Goal: Use online tool/utility

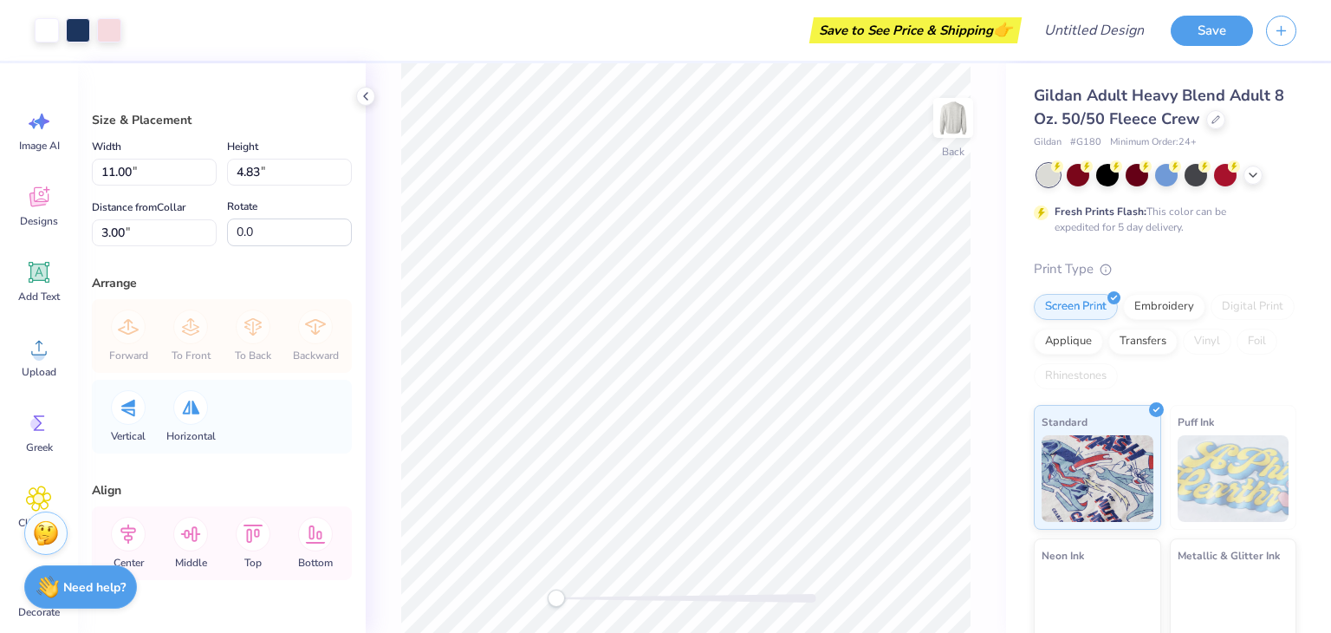
scroll to position [42, 0]
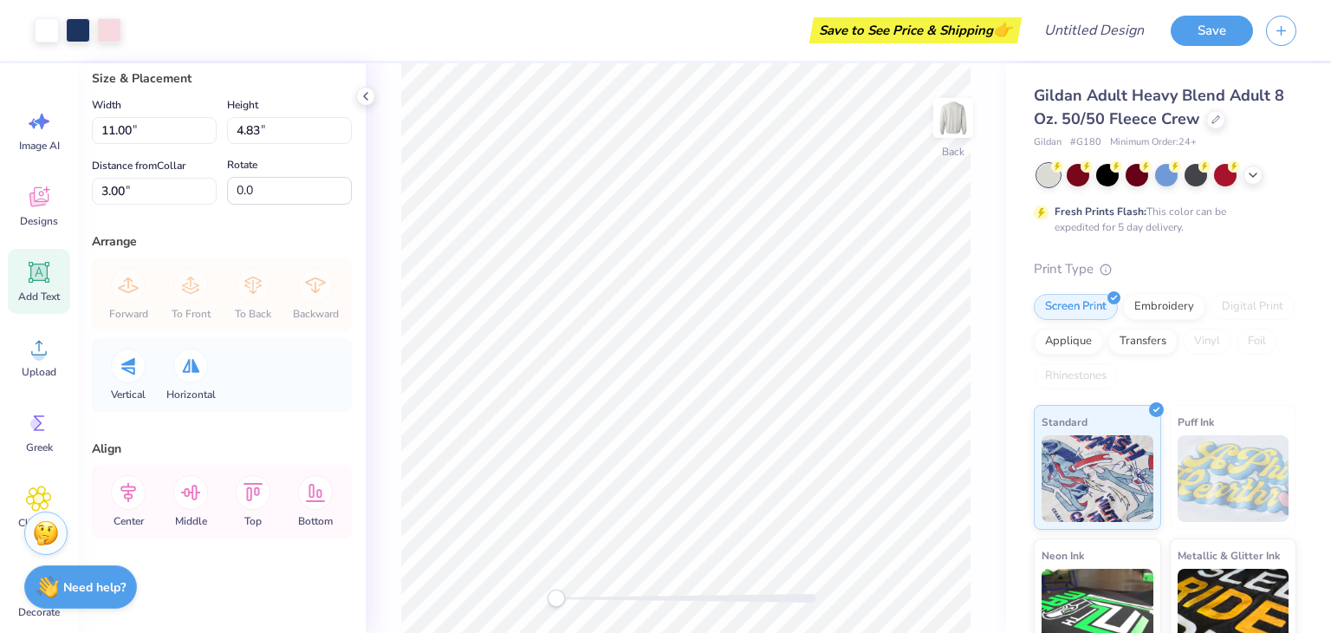
click at [35, 305] on div "Add Text" at bounding box center [39, 281] width 62 height 65
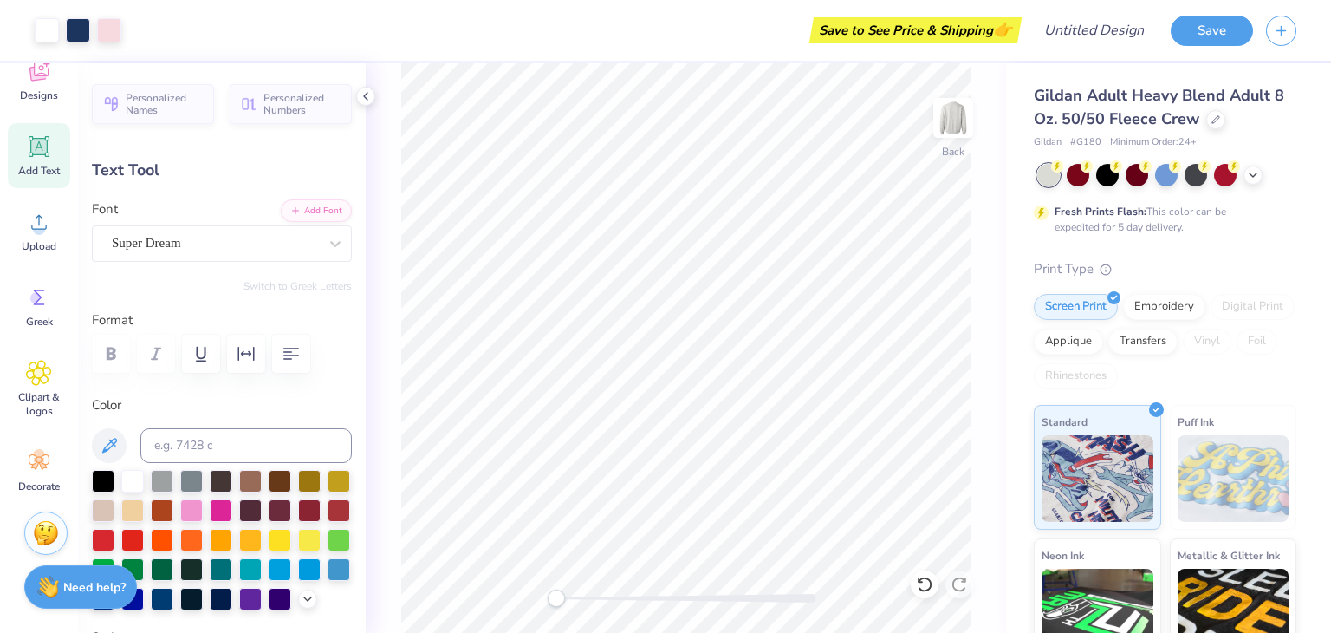
scroll to position [0, 0]
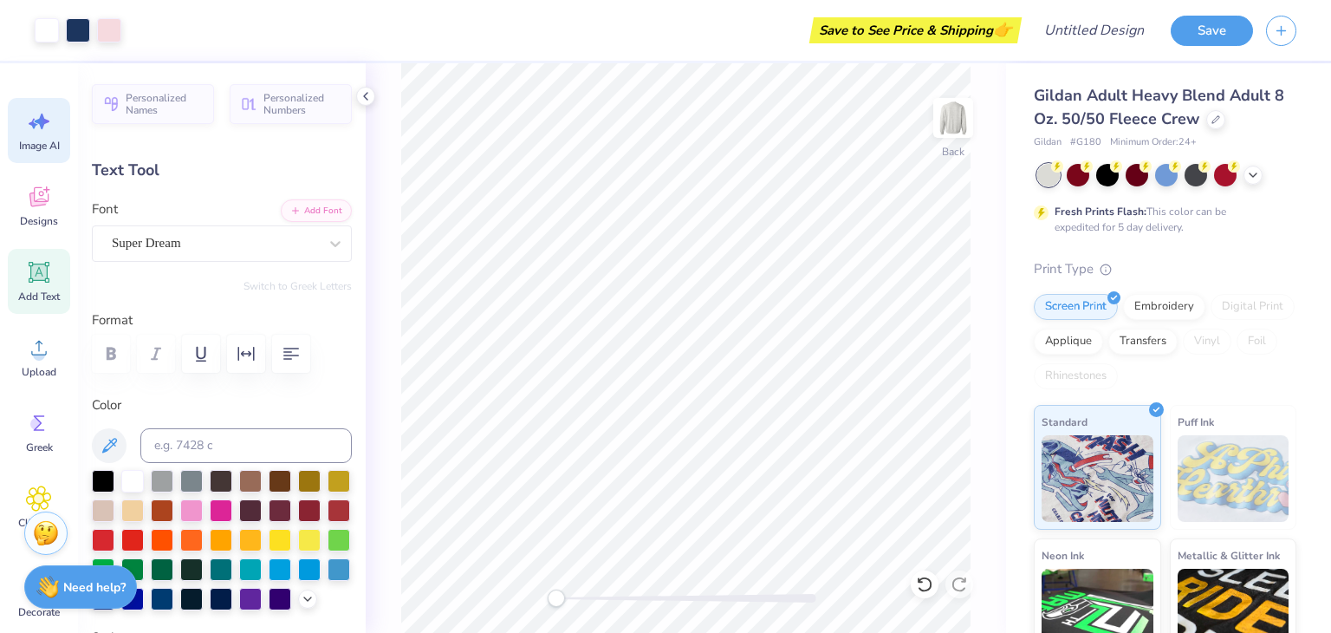
click at [41, 153] on div "Image AI" at bounding box center [39, 130] width 62 height 65
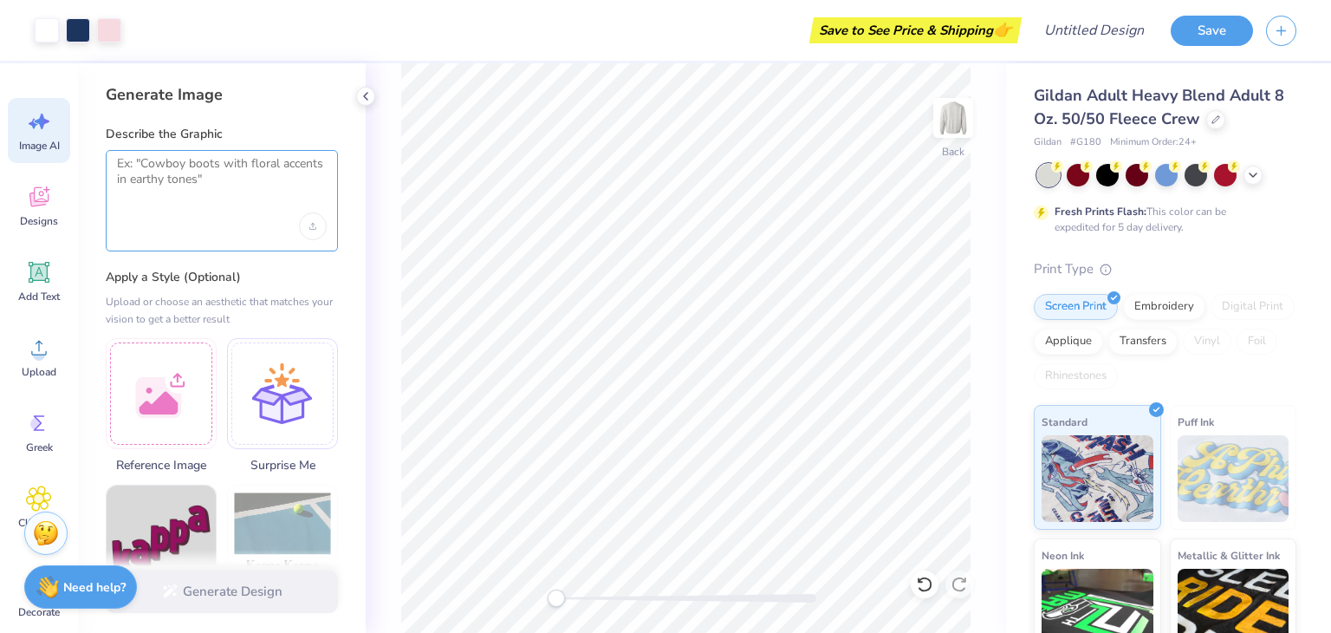
click at [182, 195] on textarea at bounding box center [222, 177] width 210 height 43
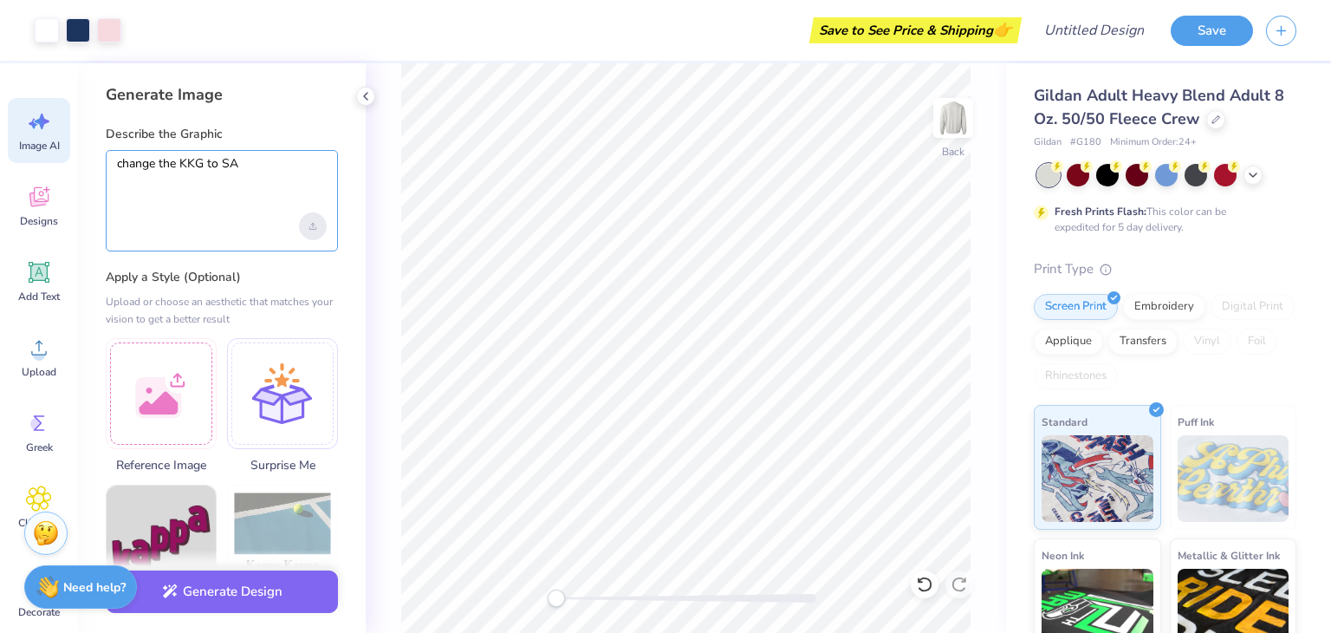
type textarea "change the KKG to SA"
click at [309, 233] on div "Upload image" at bounding box center [313, 226] width 28 height 28
click at [268, 581] on button "Generate Design" at bounding box center [222, 587] width 232 height 42
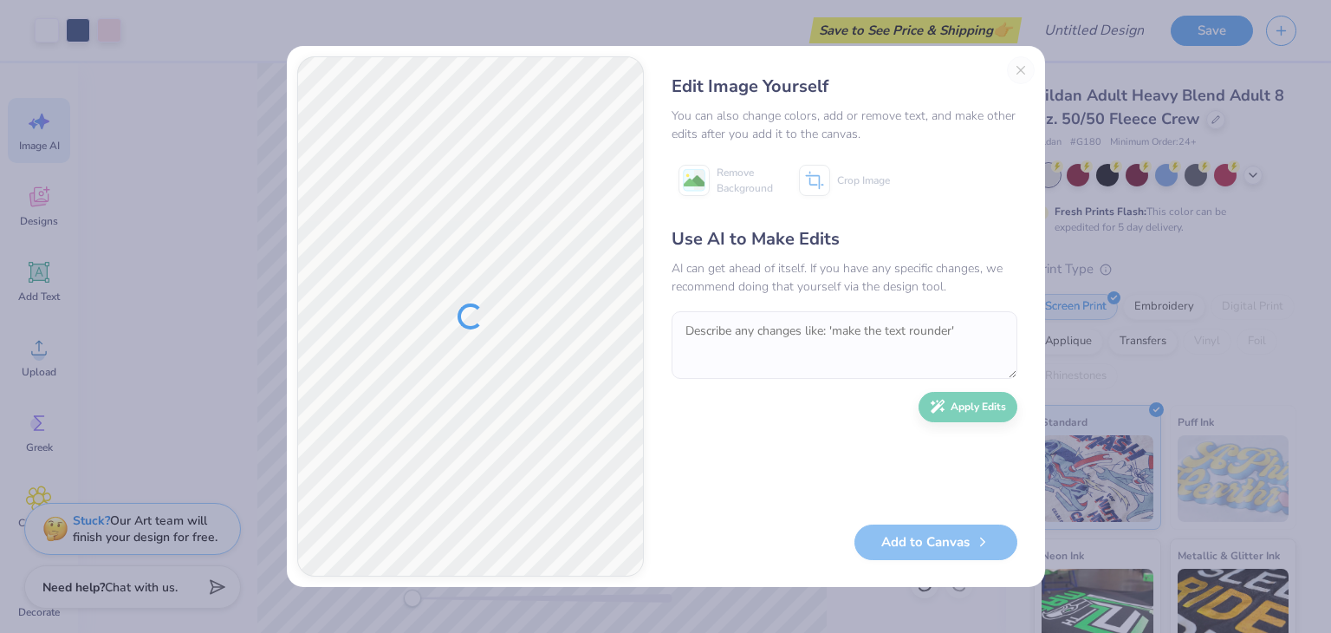
click at [453, 351] on div at bounding box center [470, 316] width 345 height 518
drag, startPoint x: 453, startPoint y: 351, endPoint x: 494, endPoint y: 334, distance: 44.3
click at [494, 334] on div at bounding box center [470, 316] width 345 height 518
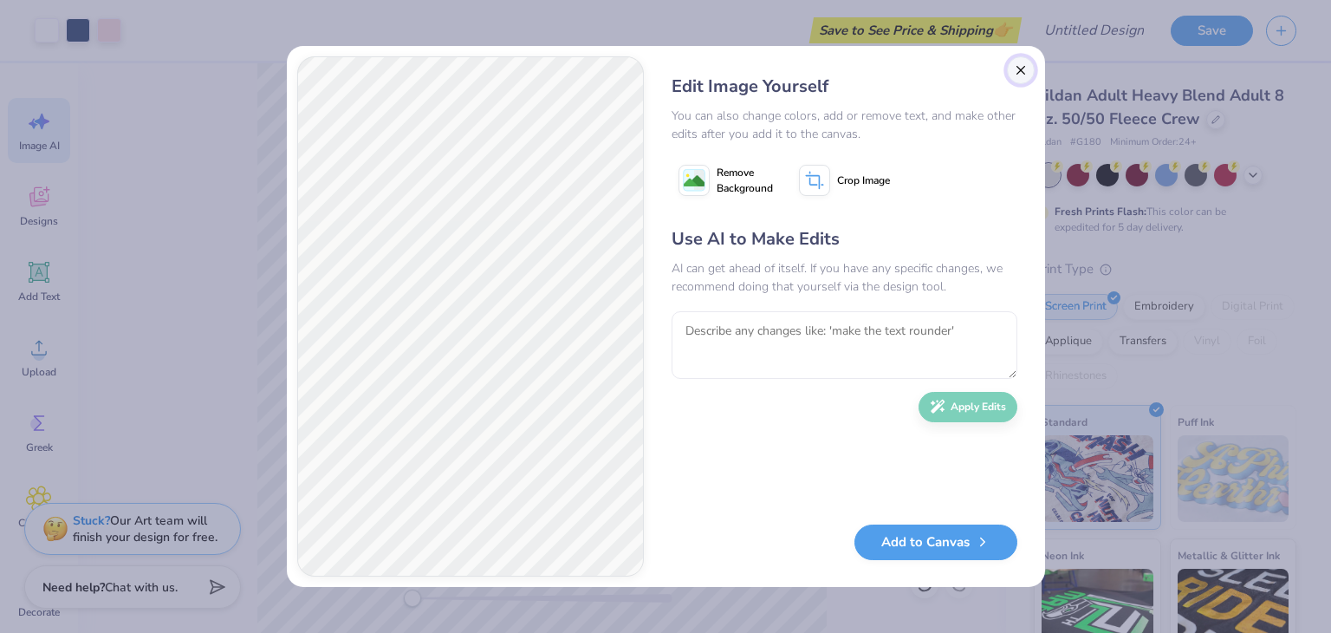
click at [1012, 66] on button "Close" at bounding box center [1021, 70] width 28 height 28
